Goal: Information Seeking & Learning: Learn about a topic

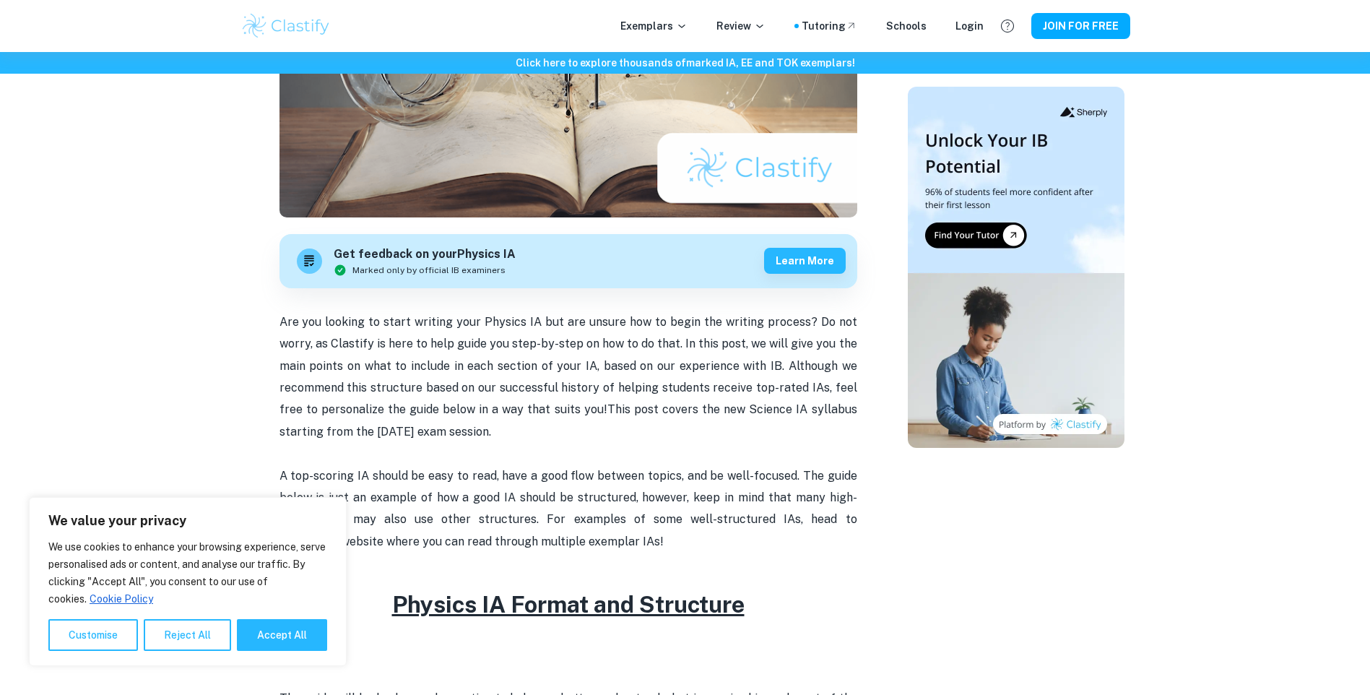
scroll to position [578, 0]
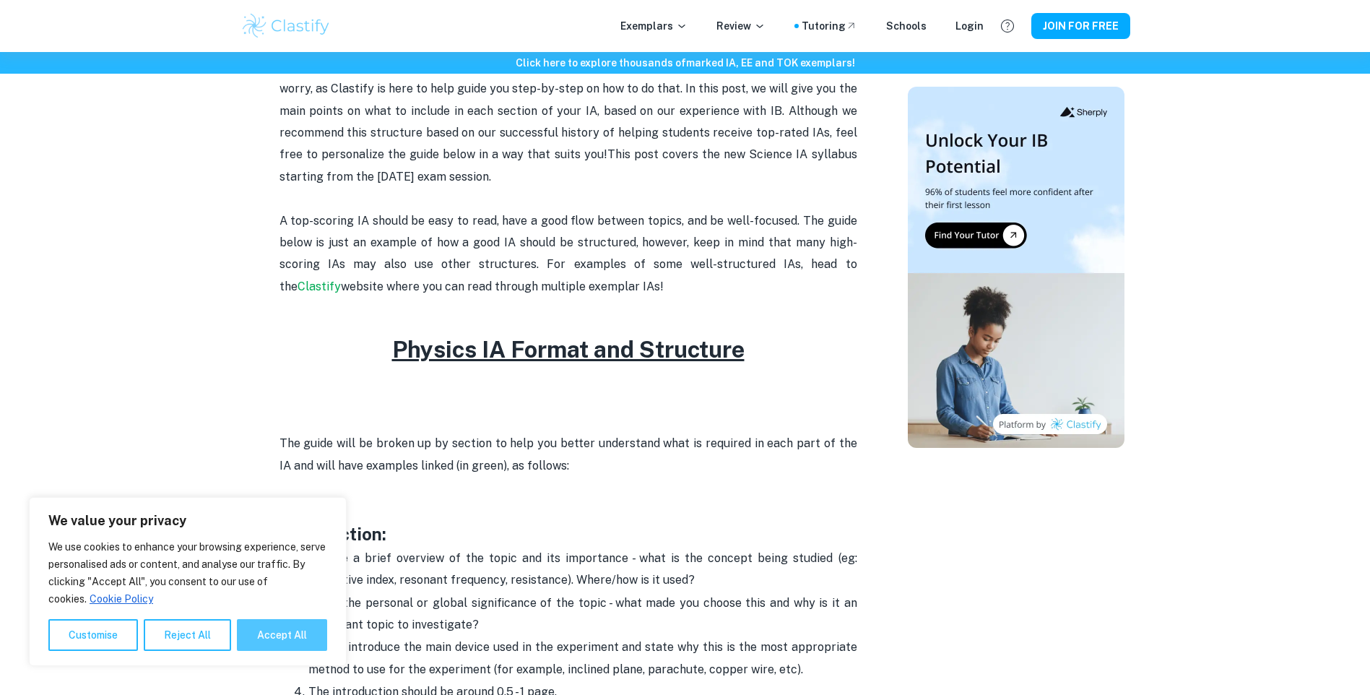
click at [282, 620] on button "Accept All" at bounding box center [282, 635] width 90 height 32
checkbox input "true"
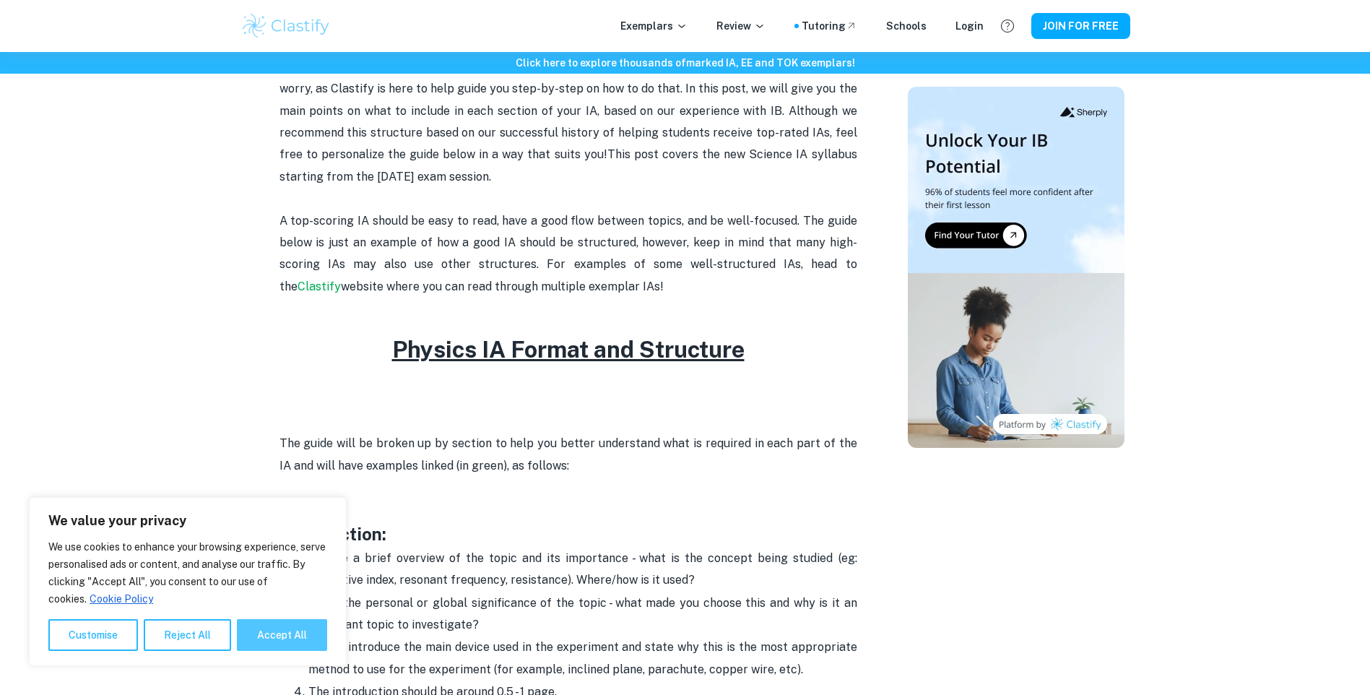
checkbox input "true"
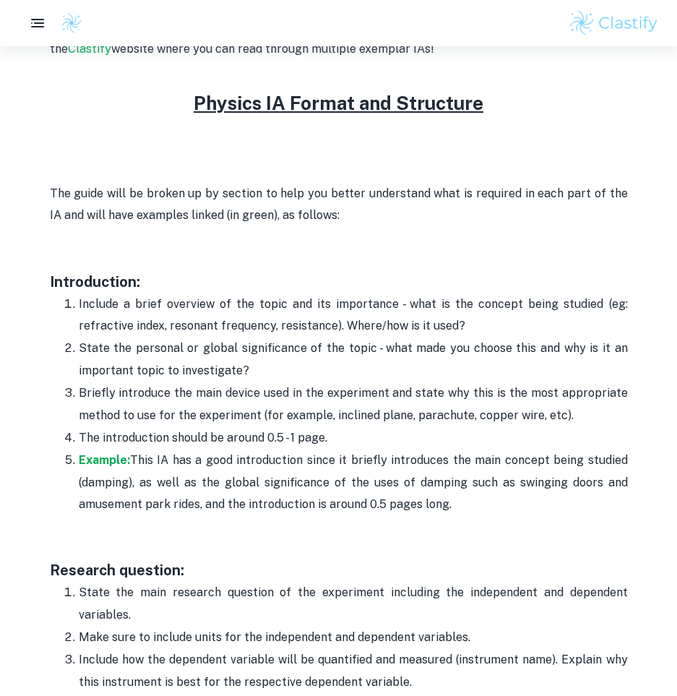
scroll to position [795, 0]
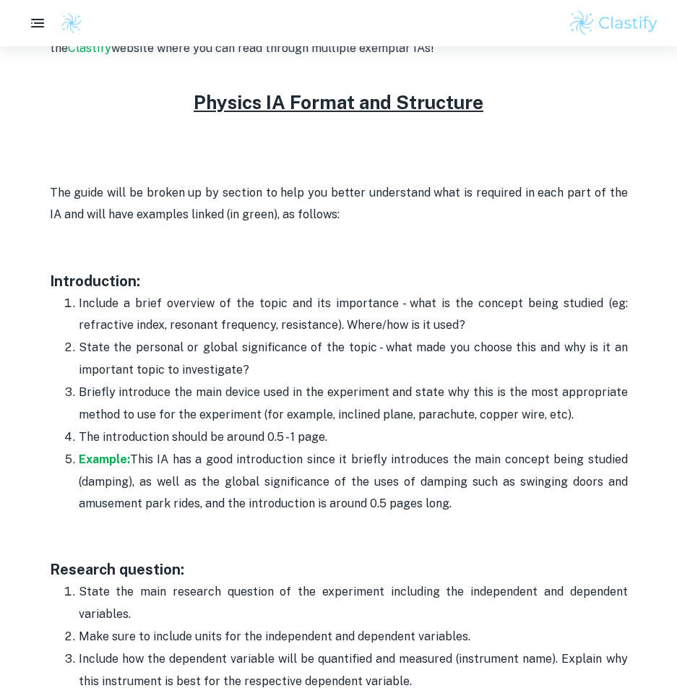
drag, startPoint x: 470, startPoint y: 329, endPoint x: 74, endPoint y: 297, distance: 397.2
click at [79, 297] on li "Include a brief overview of the topic and its importance - what is the concept …" at bounding box center [353, 314] width 549 height 45
copy p "Include a brief overview of the topic and its importance - what is the concept …"
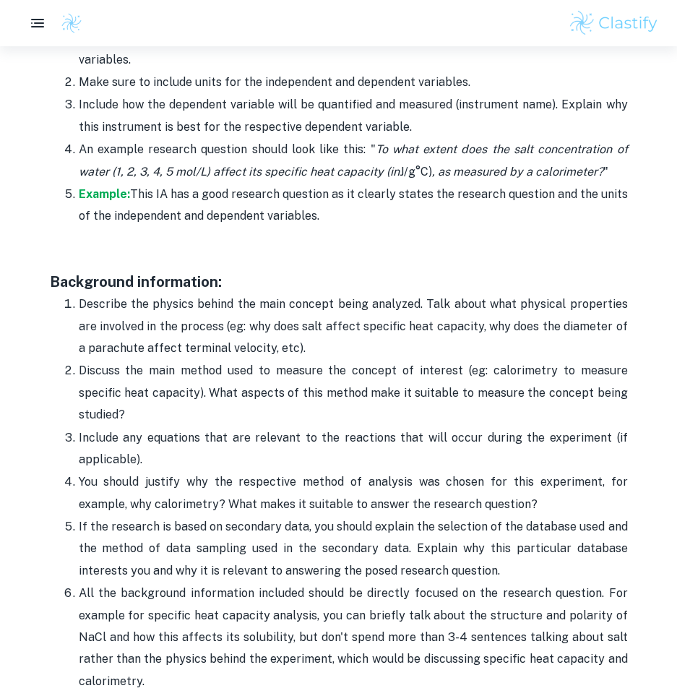
scroll to position [1445, 0]
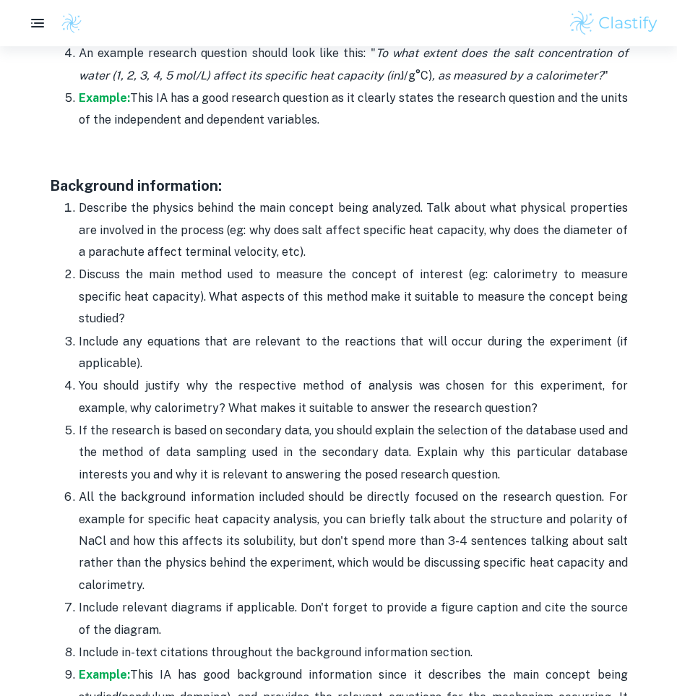
drag, startPoint x: 532, startPoint y: 382, endPoint x: 488, endPoint y: 369, distance: 45.9
click at [488, 379] on span "You should justify why the respective method of analysis was chosen for this ex…" at bounding box center [353, 396] width 549 height 35
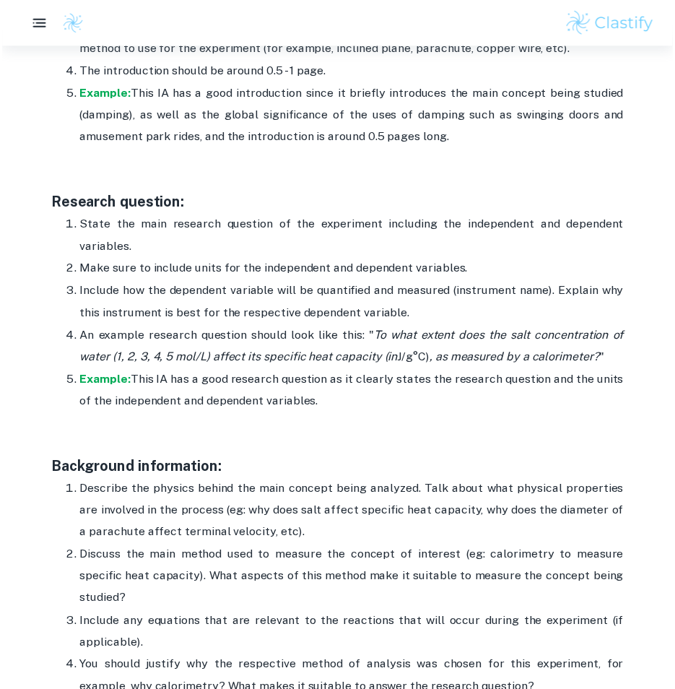
scroll to position [1156, 0]
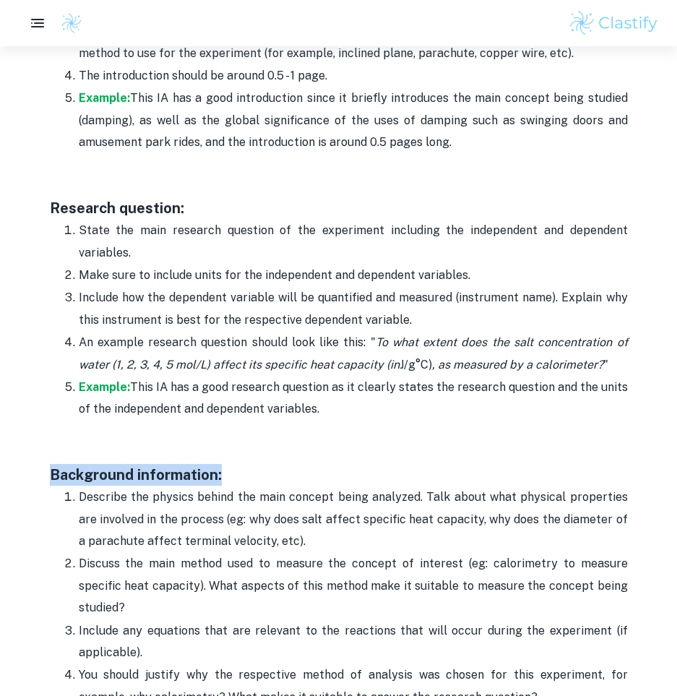
drag, startPoint x: 242, startPoint y: 483, endPoint x: 25, endPoint y: 481, distance: 217.4
copy h3 "Background information:"
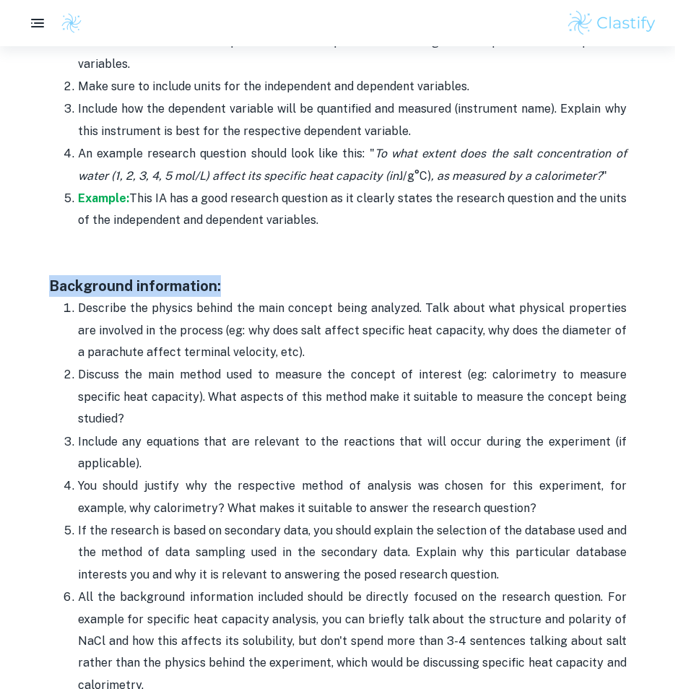
scroll to position [1373, 0]
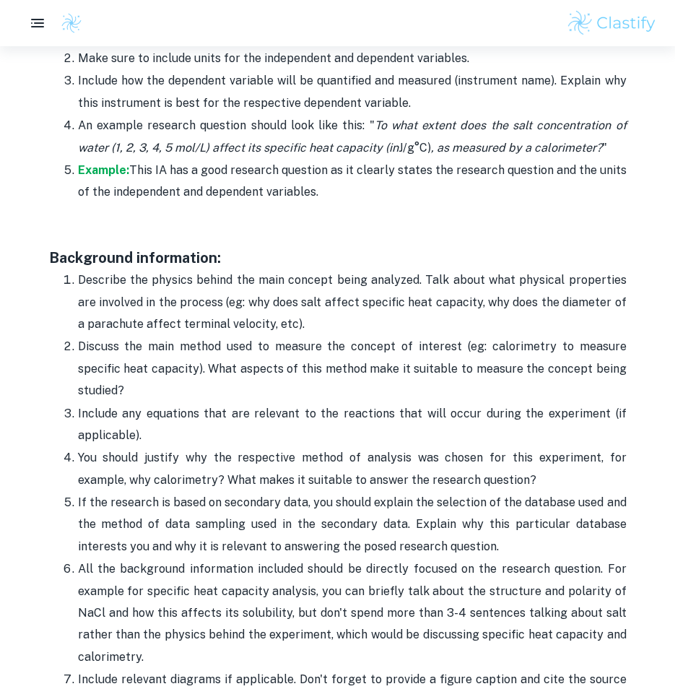
click at [298, 415] on p "Include any equations that are relevant to the reactions that will occur during…" at bounding box center [352, 425] width 549 height 44
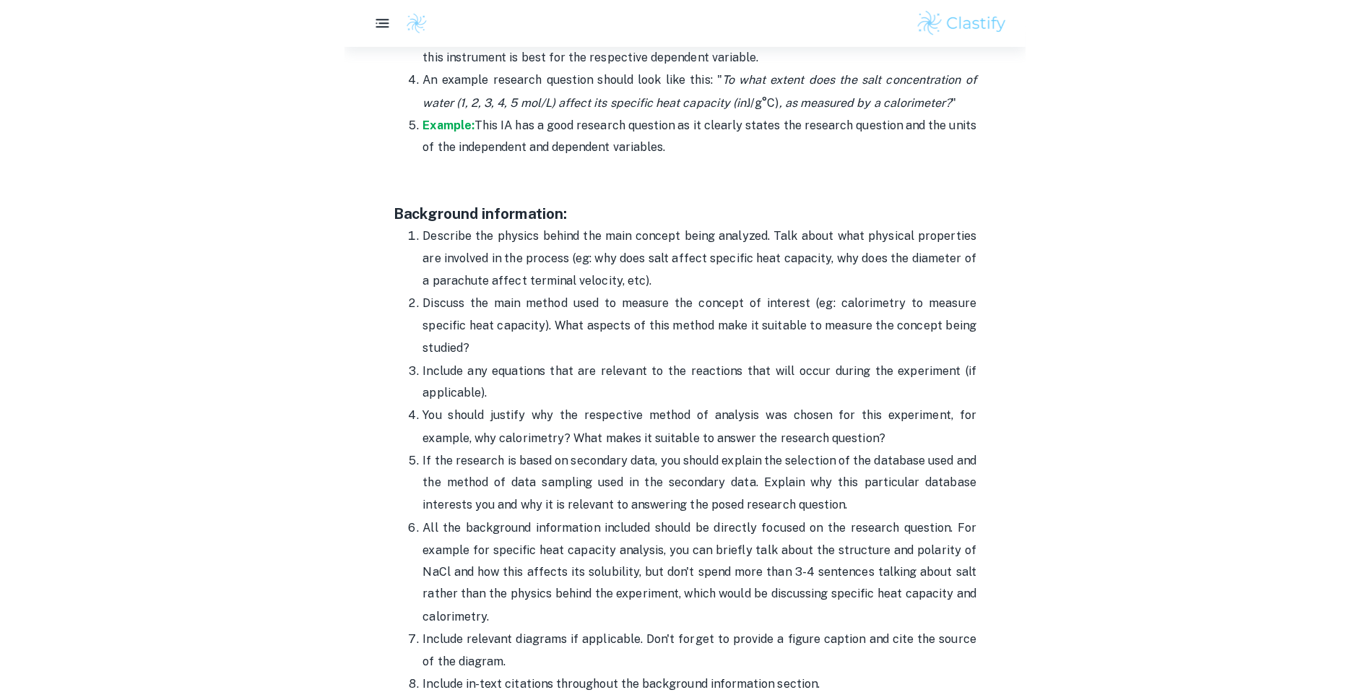
scroll to position [1445, 0]
